Goal: Transaction & Acquisition: Book appointment/travel/reservation

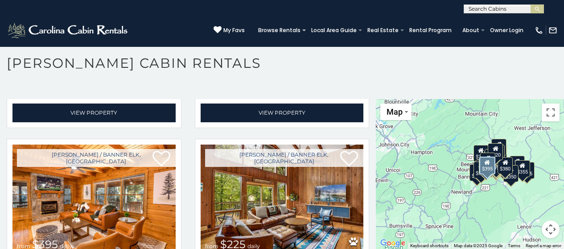
scroll to position [2541, 0]
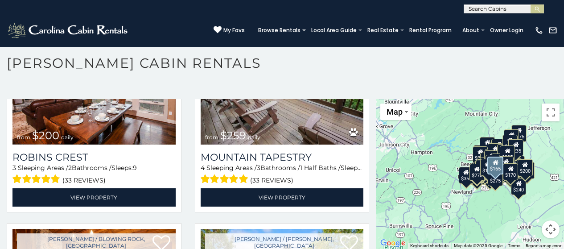
scroll to position [8070, 0]
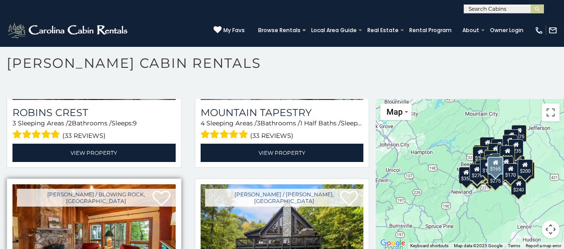
click at [131, 184] on img at bounding box center [93, 238] width 163 height 109
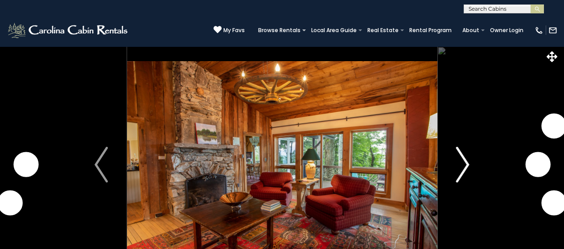
click at [465, 165] on img "Next" at bounding box center [462, 165] width 13 height 36
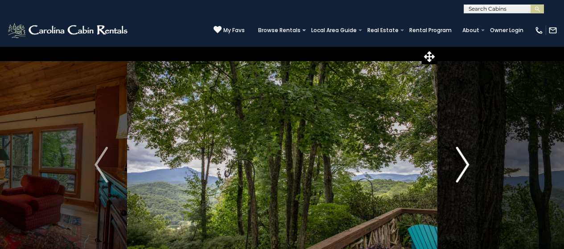
scroll to position [45, 0]
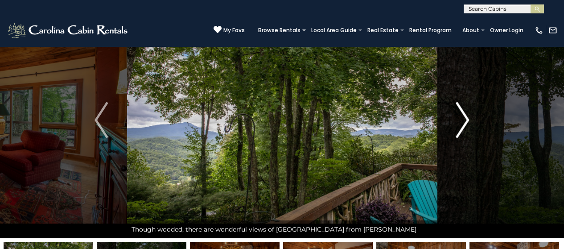
click at [465, 120] on img "Next" at bounding box center [462, 120] width 13 height 36
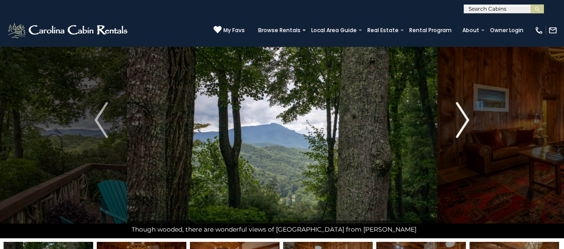
click at [465, 120] on img "Next" at bounding box center [462, 120] width 13 height 36
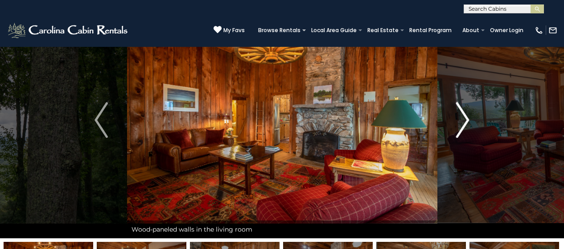
click at [465, 120] on img "Next" at bounding box center [462, 120] width 13 height 36
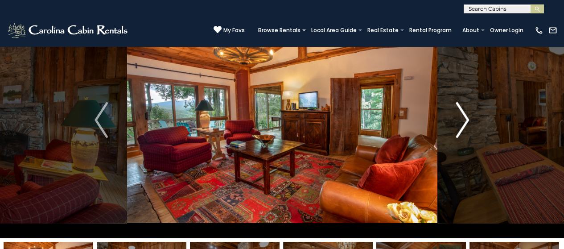
click at [464, 120] on img "Next" at bounding box center [462, 120] width 13 height 36
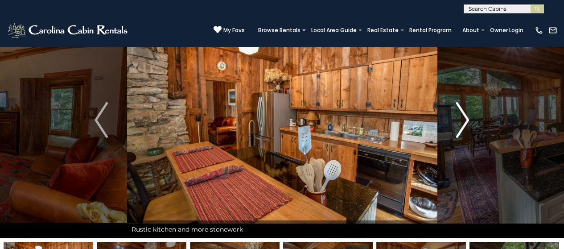
click at [464, 120] on img "Next" at bounding box center [462, 120] width 13 height 36
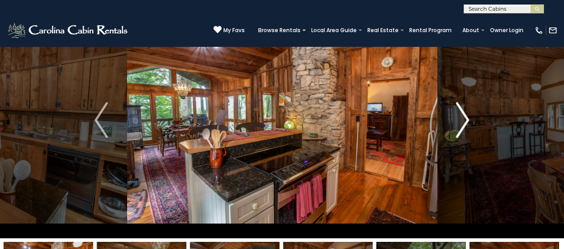
click at [464, 120] on img "Next" at bounding box center [462, 120] width 13 height 36
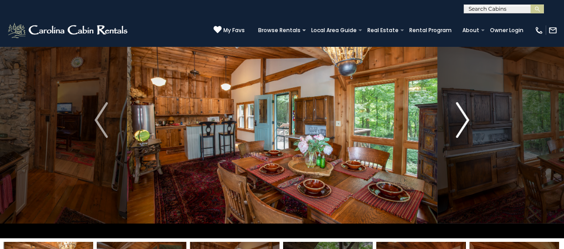
click at [464, 120] on img "Next" at bounding box center [462, 120] width 13 height 36
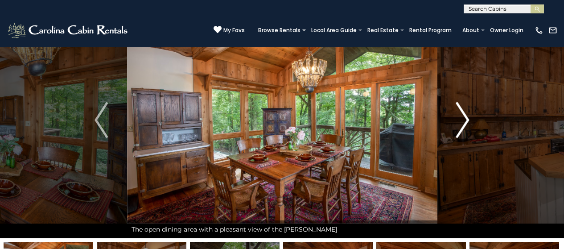
click at [463, 120] on img "Next" at bounding box center [462, 120] width 13 height 36
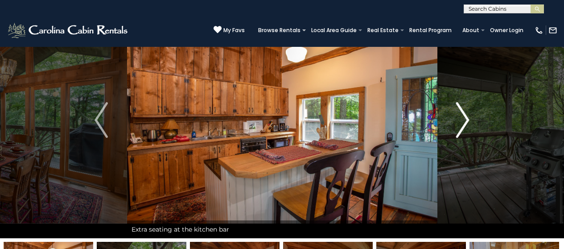
click at [463, 120] on img "Next" at bounding box center [462, 120] width 13 height 36
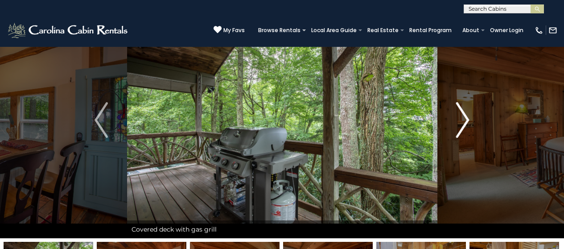
click at [463, 120] on img "Next" at bounding box center [462, 120] width 13 height 36
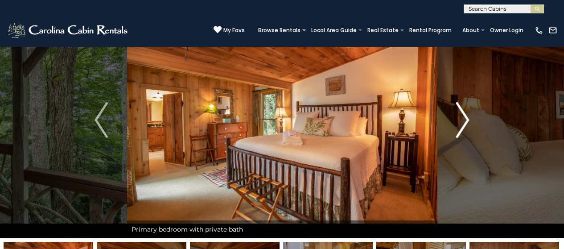
click at [463, 120] on img "Next" at bounding box center [462, 120] width 13 height 36
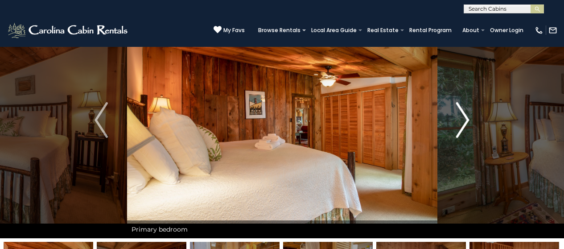
click at [463, 120] on img "Next" at bounding box center [462, 120] width 13 height 36
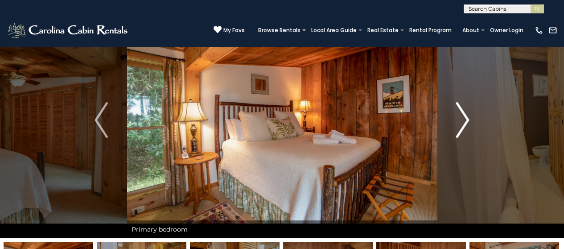
click at [463, 120] on img "Next" at bounding box center [462, 120] width 13 height 36
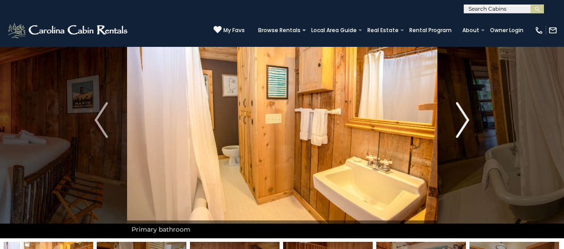
click at [463, 120] on img "Next" at bounding box center [462, 120] width 13 height 36
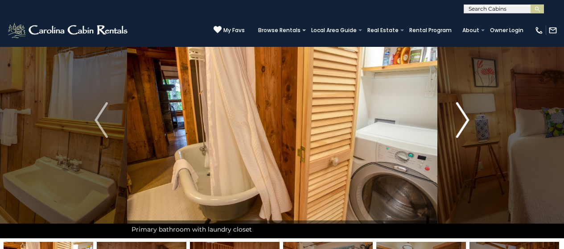
click at [463, 120] on img "Next" at bounding box center [462, 120] width 13 height 36
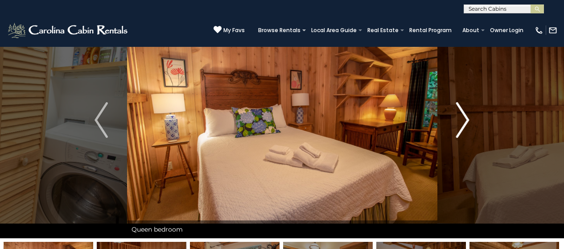
click at [463, 120] on img "Next" at bounding box center [462, 120] width 13 height 36
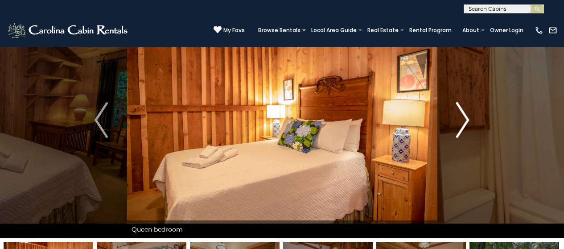
click at [463, 120] on img "Next" at bounding box center [462, 120] width 13 height 36
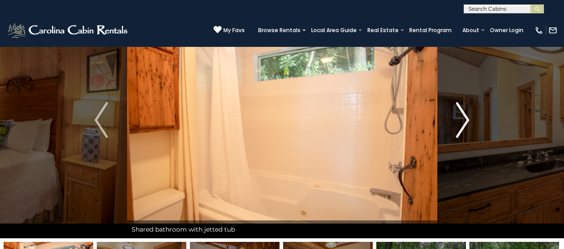
click at [463, 120] on img "Next" at bounding box center [462, 120] width 13 height 36
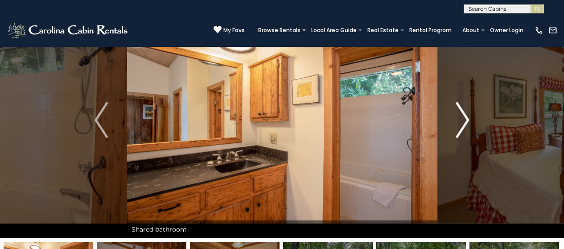
click at [463, 120] on img "Next" at bounding box center [462, 120] width 13 height 36
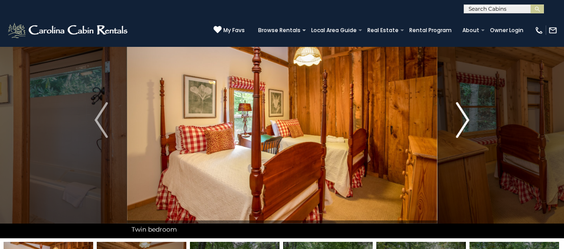
click at [463, 120] on img "Next" at bounding box center [462, 120] width 13 height 36
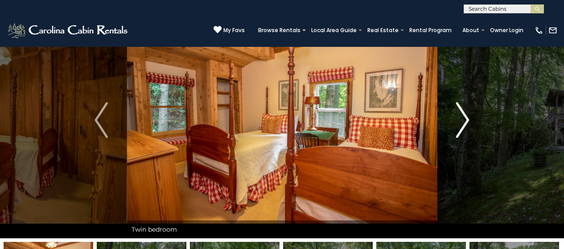
click at [463, 120] on img "Next" at bounding box center [462, 120] width 13 height 36
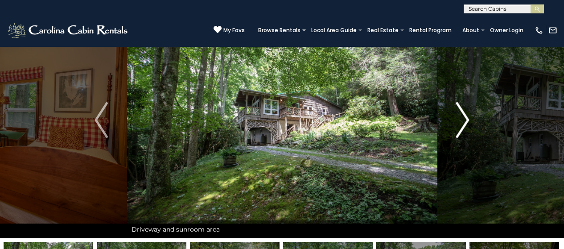
click at [463, 120] on img "Next" at bounding box center [462, 120] width 13 height 36
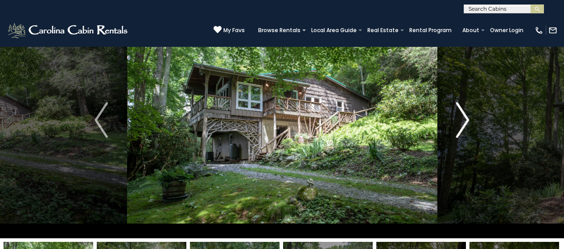
click at [463, 120] on img "Next" at bounding box center [462, 120] width 13 height 36
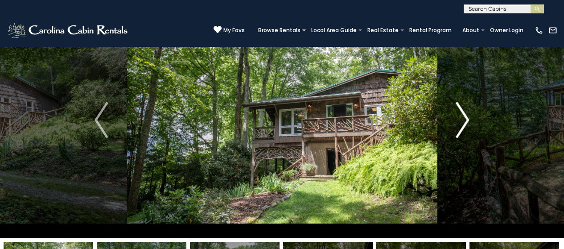
click at [463, 120] on img "Next" at bounding box center [462, 120] width 13 height 36
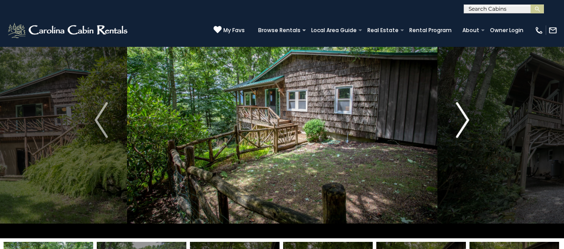
click at [463, 120] on img "Next" at bounding box center [462, 120] width 13 height 36
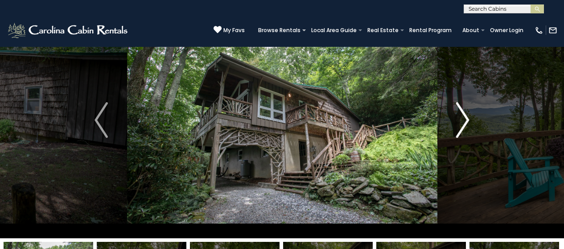
click at [463, 120] on img "Next" at bounding box center [462, 120] width 13 height 36
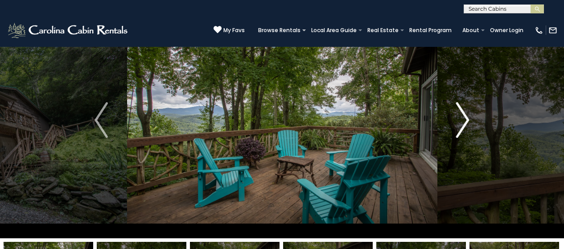
click at [463, 120] on img "Next" at bounding box center [462, 120] width 13 height 36
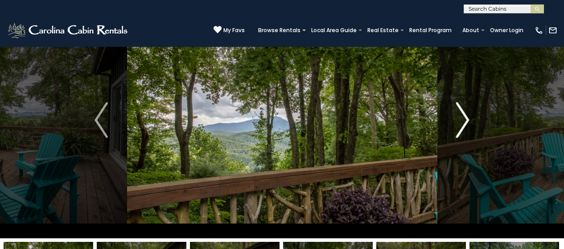
click at [463, 120] on img "Next" at bounding box center [462, 120] width 13 height 36
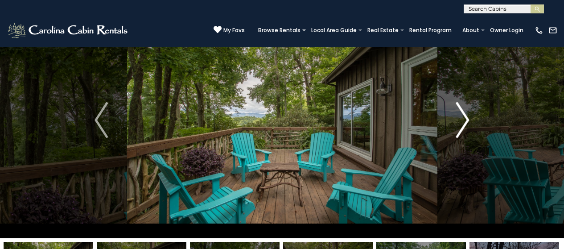
click at [463, 120] on img "Next" at bounding box center [462, 120] width 13 height 36
